Goal: Find specific page/section: Find specific page/section

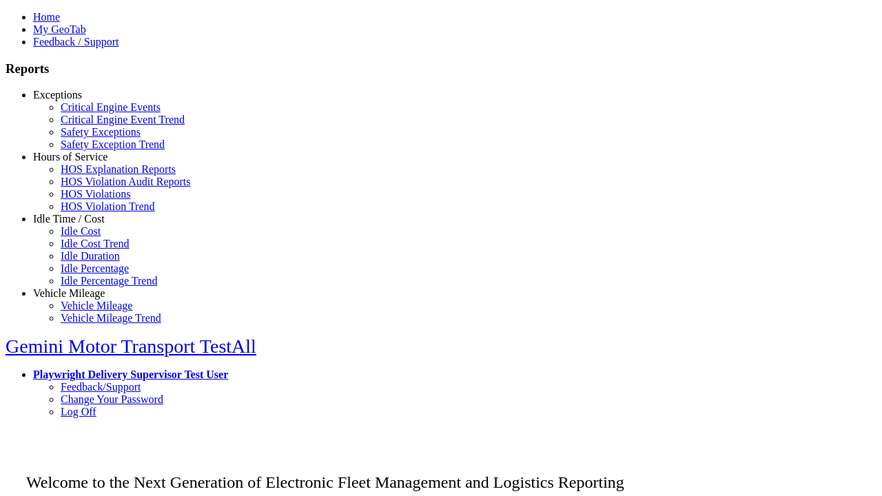
click at [79, 101] on link "Exceptions" at bounding box center [57, 95] width 49 height 12
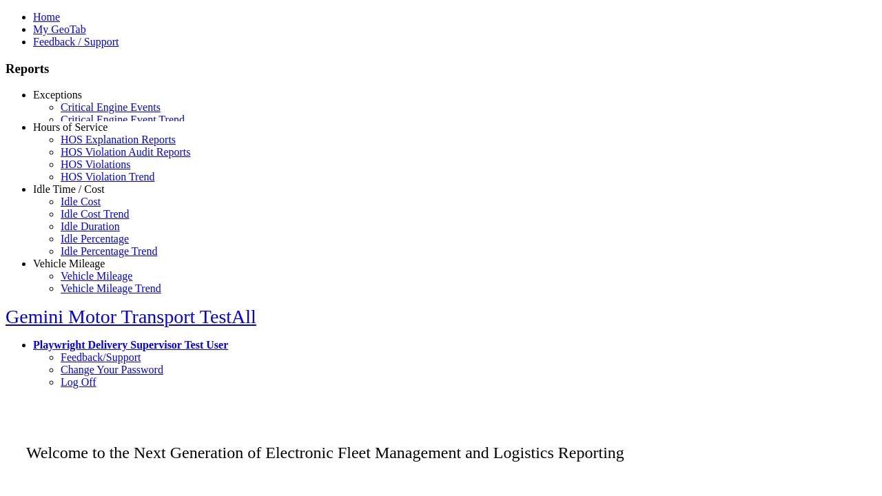
click at [90, 138] on link "Safety Exceptions" at bounding box center [101, 132] width 80 height 12
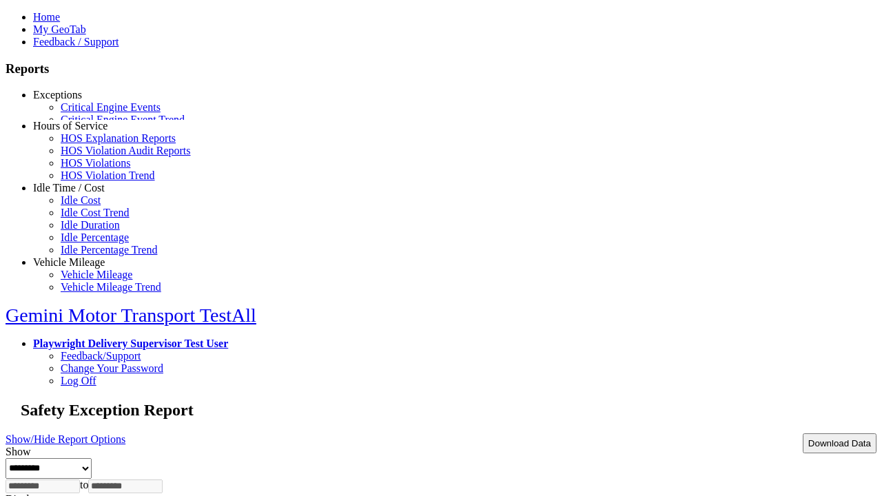
select select "**"
